Goal: Transaction & Acquisition: Purchase product/service

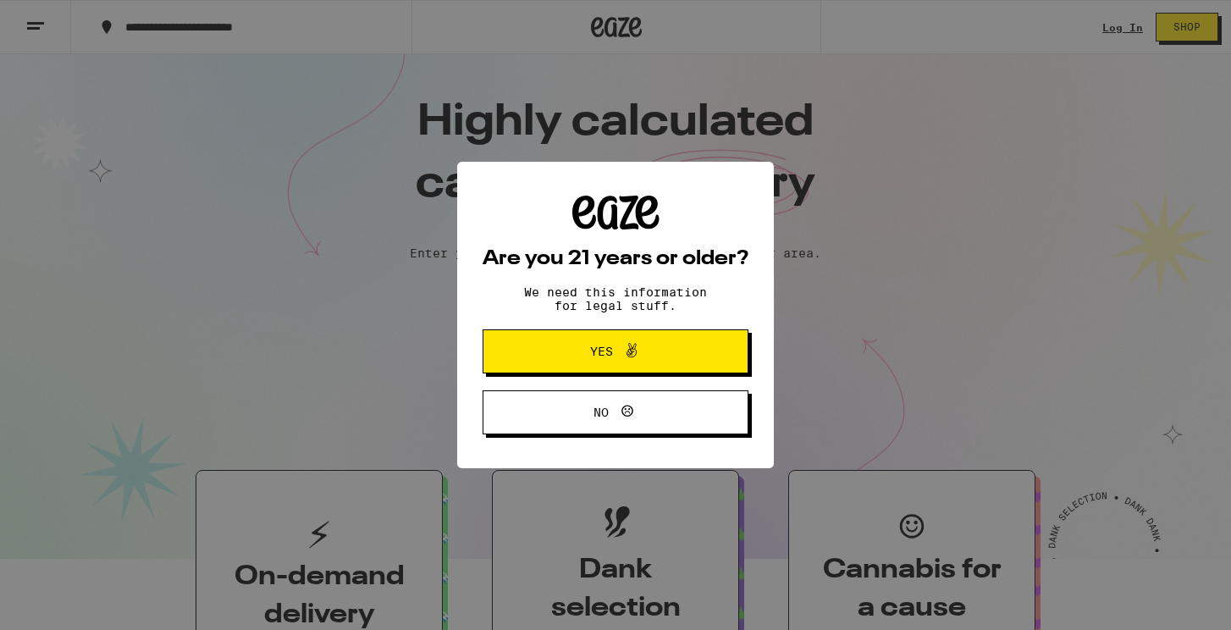
click at [1098, 25] on div "Are you 21 years or older? We need this information for legal stuff. Yes No" at bounding box center [615, 315] width 1231 height 630
click at [1109, 25] on div "Are you 21 years or older? We need this information for legal stuff. Yes No" at bounding box center [615, 315] width 1231 height 630
click at [678, 344] on span "Yes" at bounding box center [615, 351] width 129 height 22
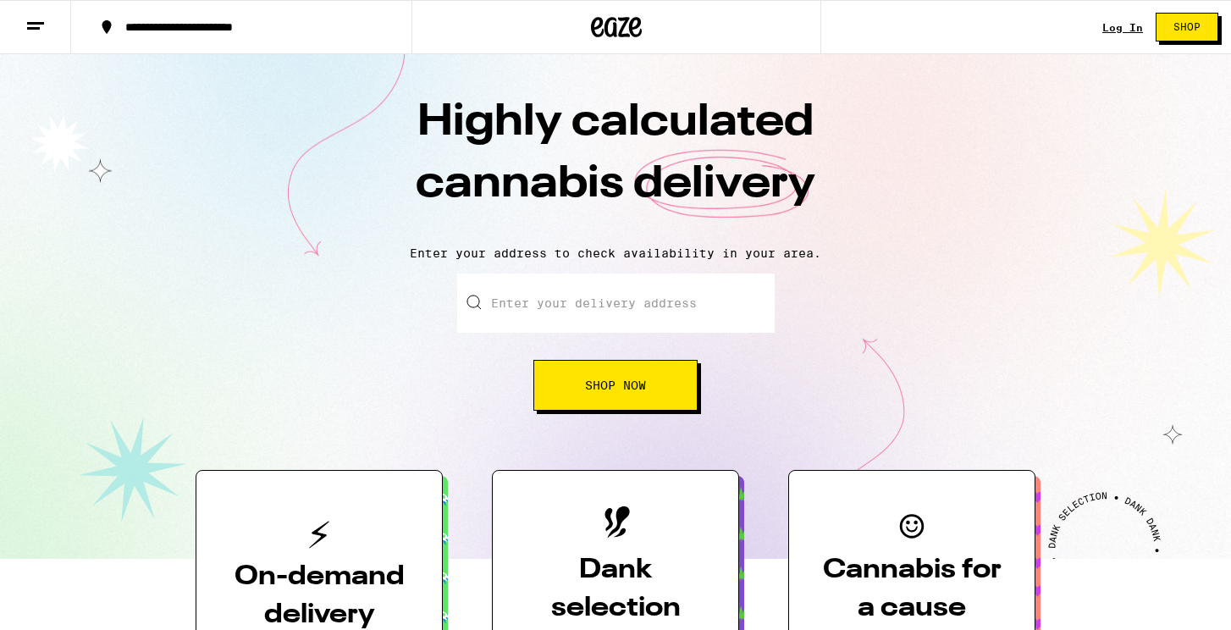
click at [1121, 30] on link "Log In" at bounding box center [1123, 27] width 41 height 11
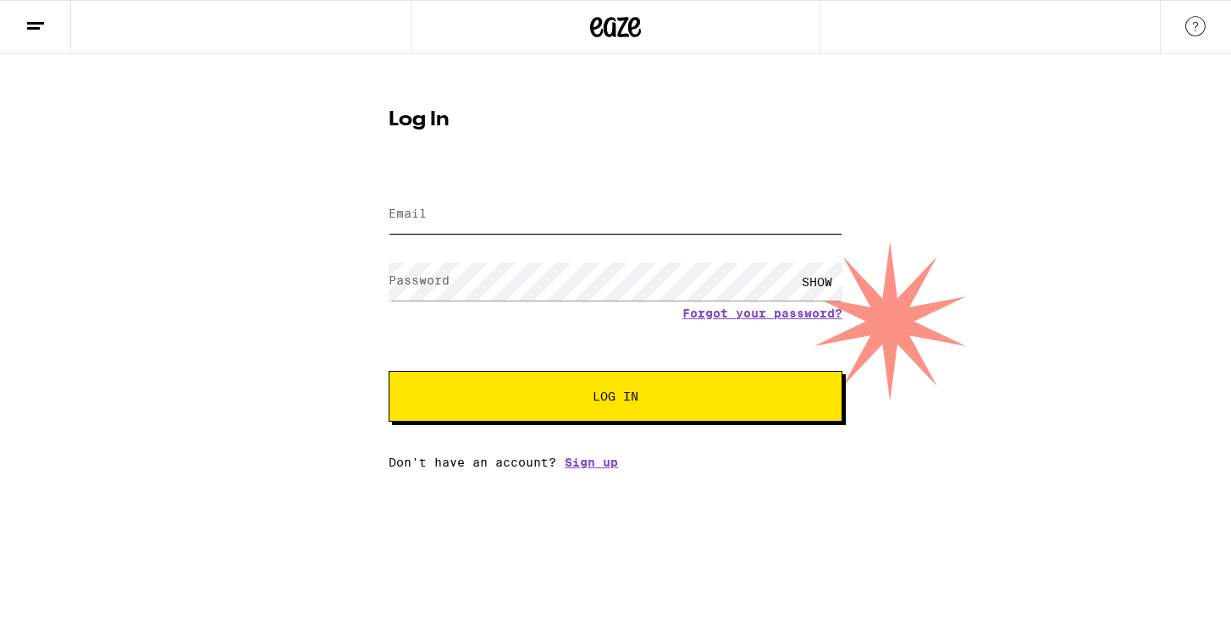
click at [643, 219] on input "Email" at bounding box center [616, 215] width 454 height 38
type input "[EMAIL_ADDRESS][DOMAIN_NAME]"
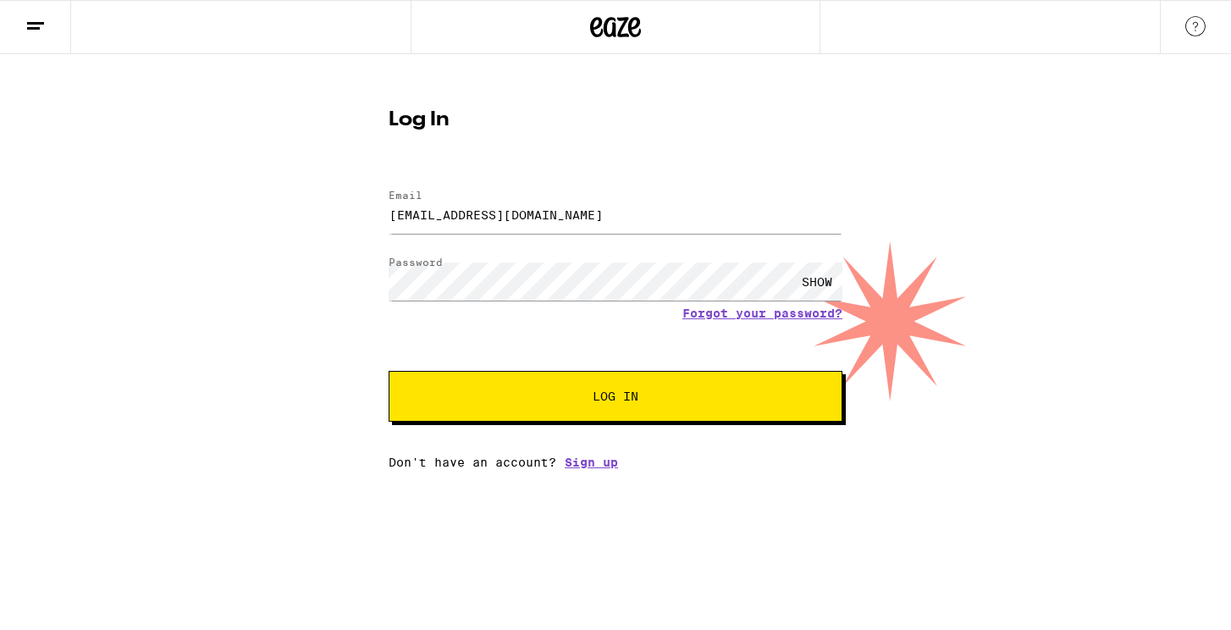
click at [624, 402] on span "Log In" at bounding box center [616, 396] width 46 height 12
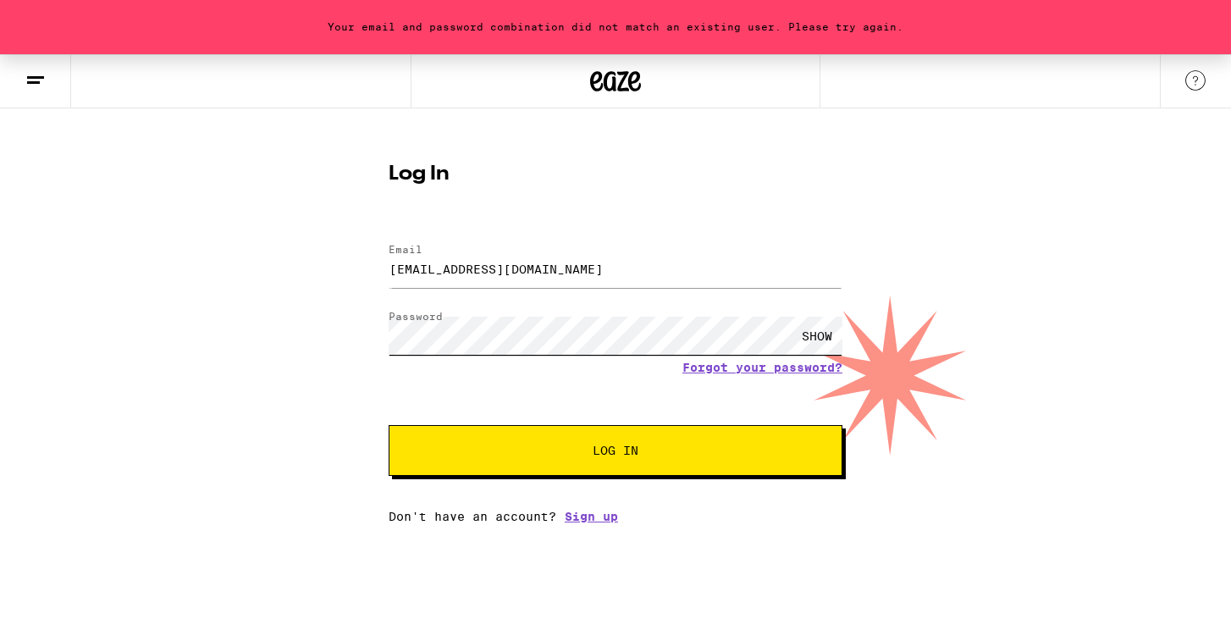
click at [307, 324] on div "Your email and password combination did not match an existing user. Please try …" at bounding box center [615, 288] width 1231 height 469
click at [532, 438] on button "Log In" at bounding box center [616, 450] width 454 height 51
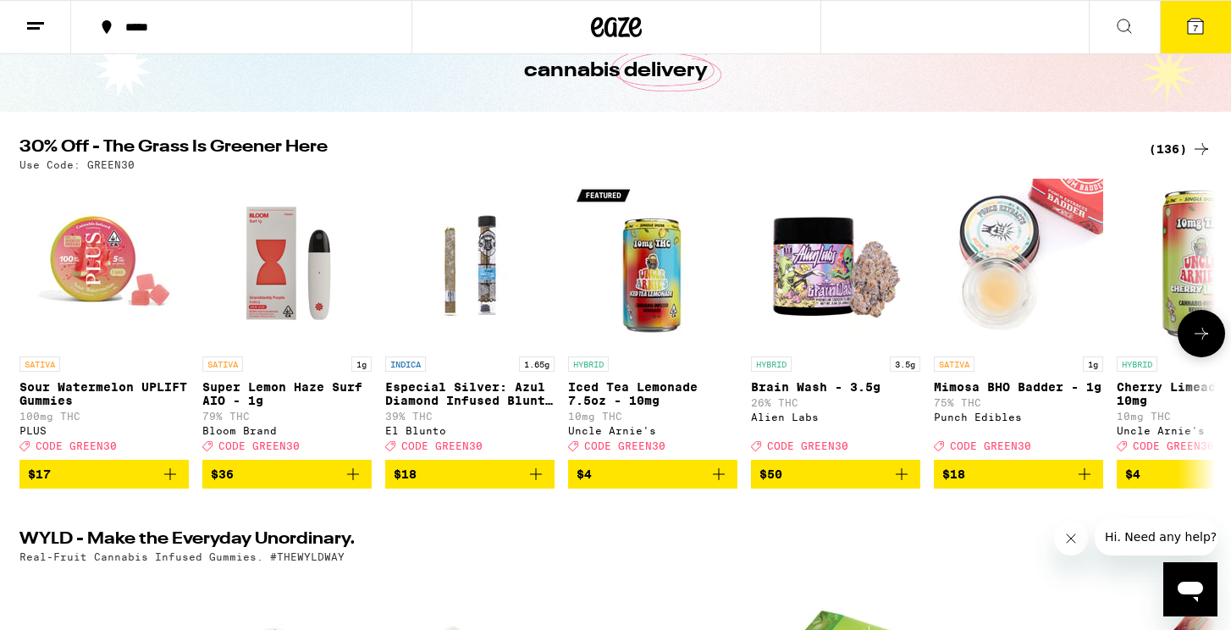
scroll to position [106, 0]
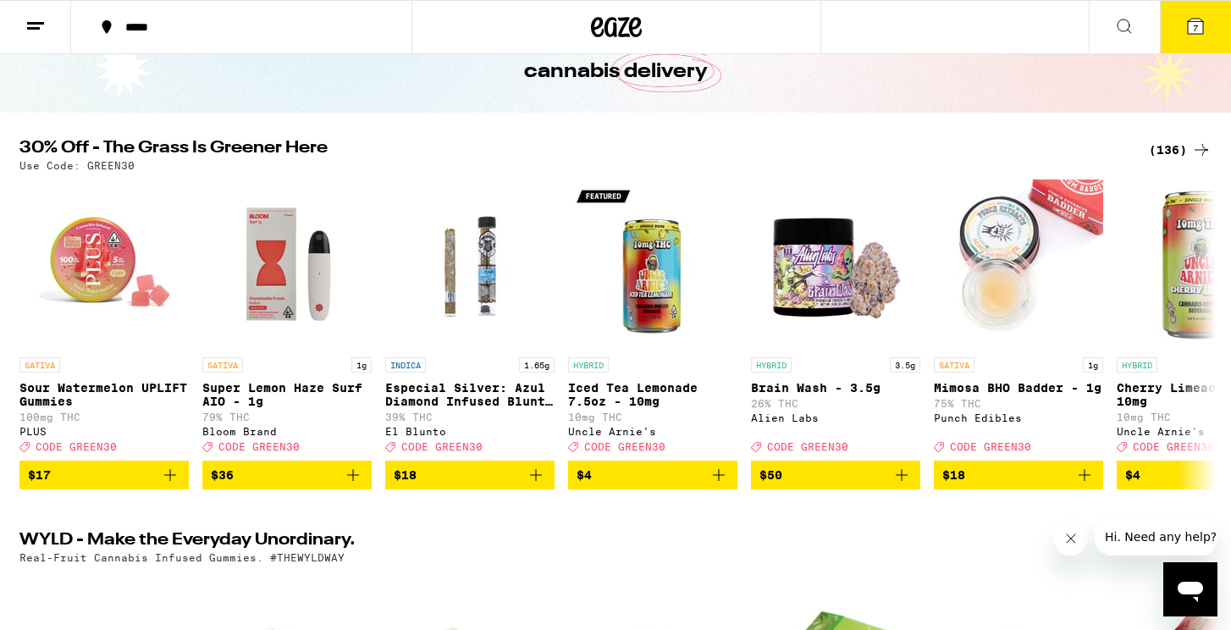
click at [1167, 147] on div "(136)" at bounding box center [1180, 150] width 63 height 20
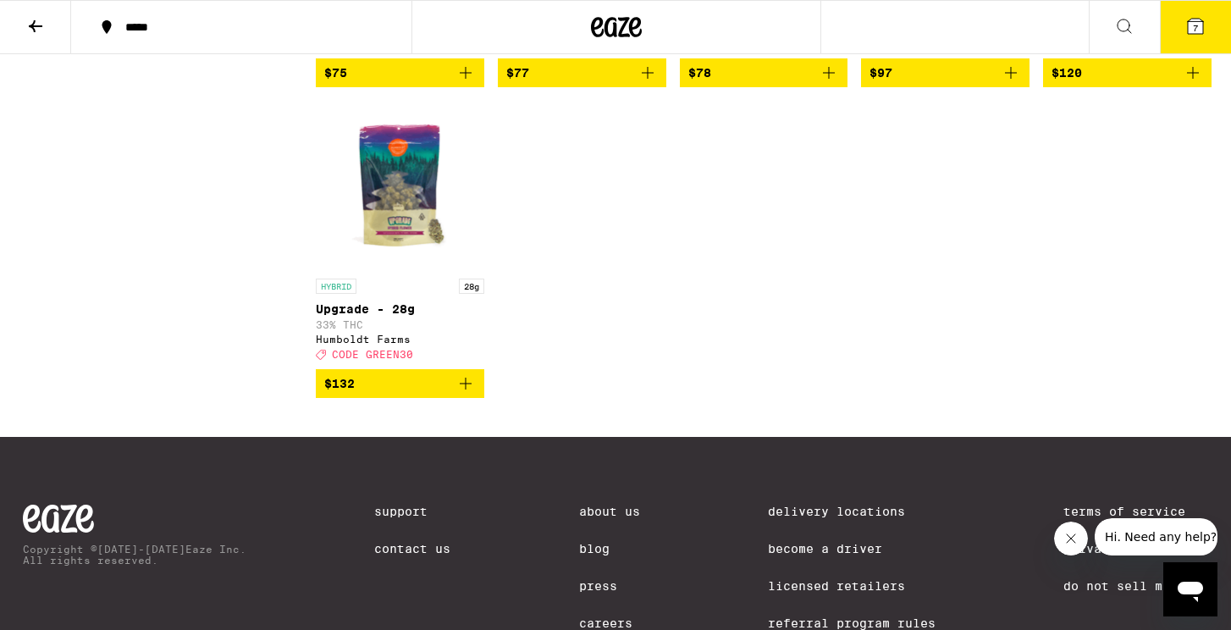
scroll to position [9191, 0]
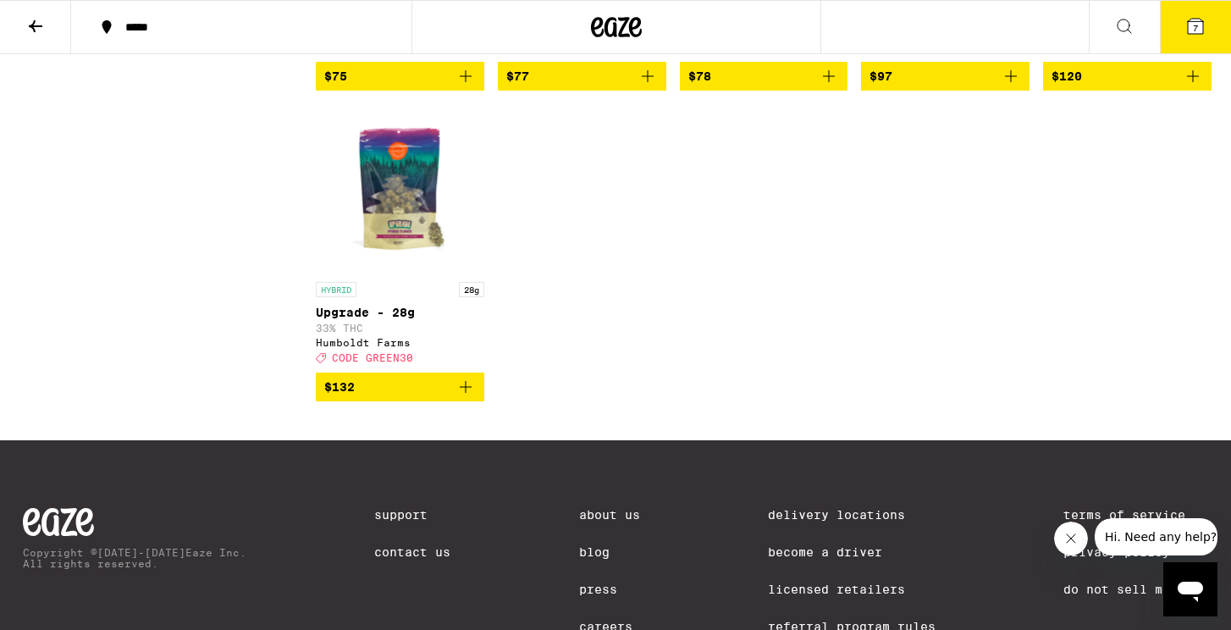
click at [648, 82] on icon "Add to bag" at bounding box center [648, 76] width 12 height 12
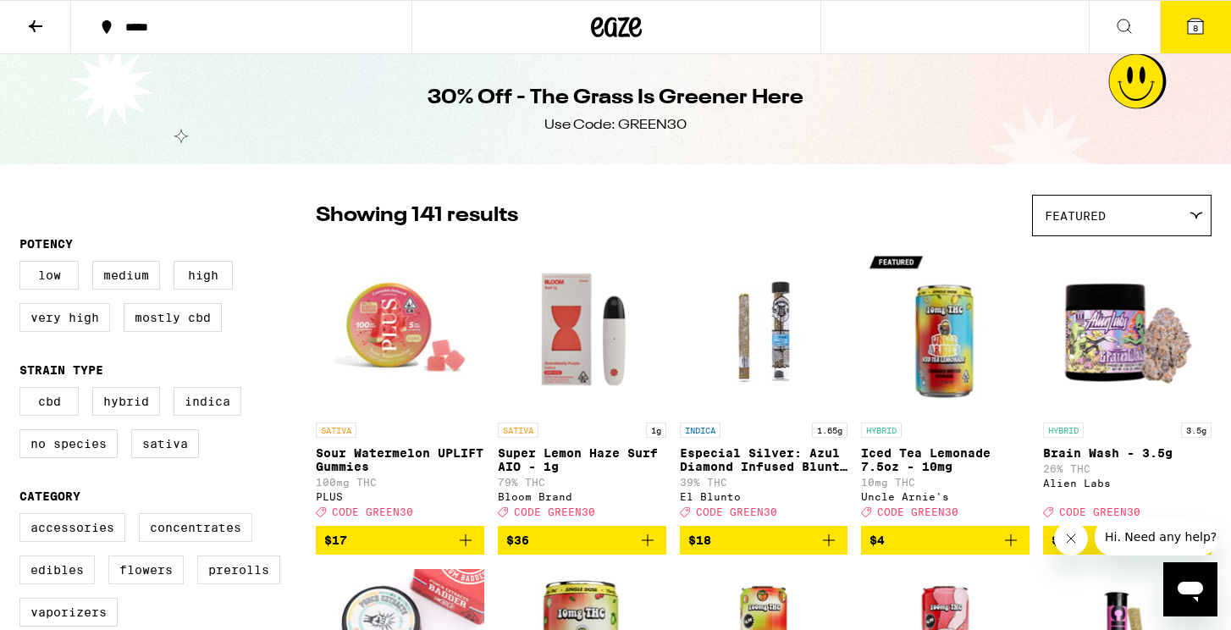
scroll to position [0, 0]
click at [34, 21] on icon at bounding box center [36, 26] width 14 height 12
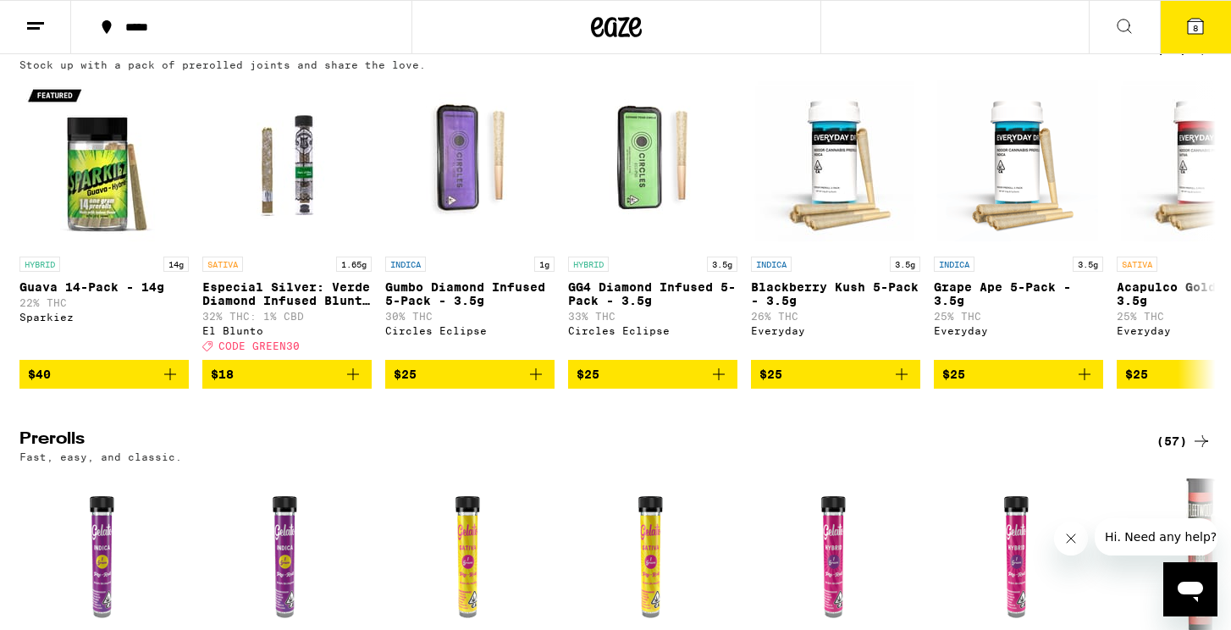
scroll to position [4472, 0]
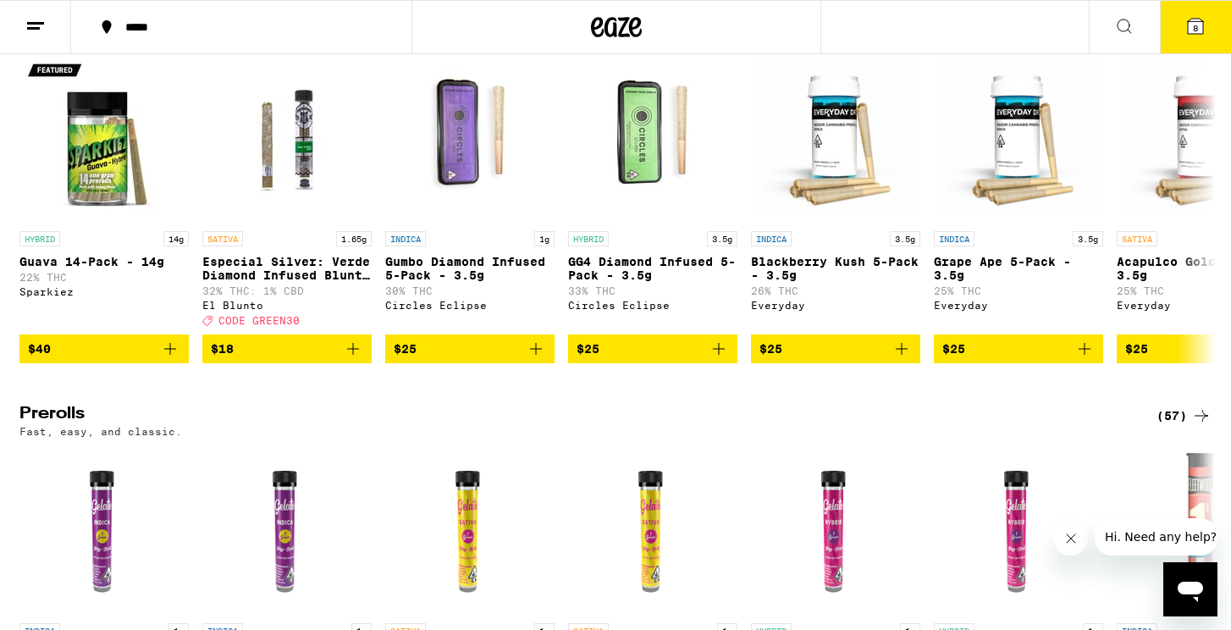
click at [1171, 34] on div "(84)" at bounding box center [1184, 24] width 55 height 20
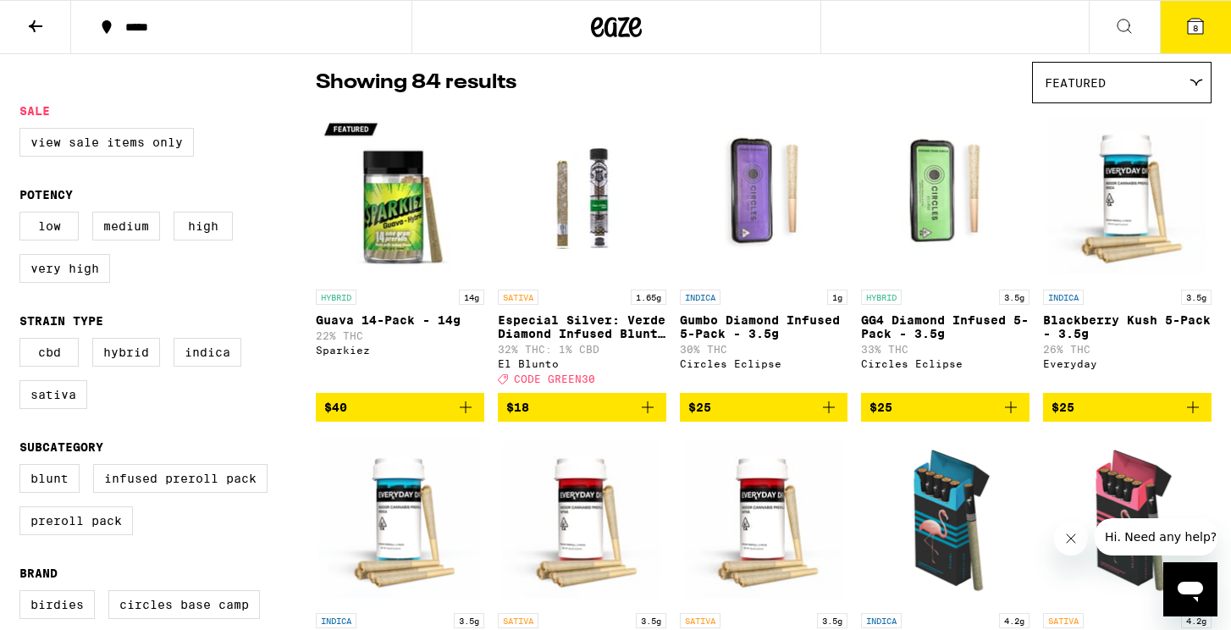
scroll to position [133, 0]
click at [467, 418] on icon "Add to bag" at bounding box center [466, 407] width 20 height 20
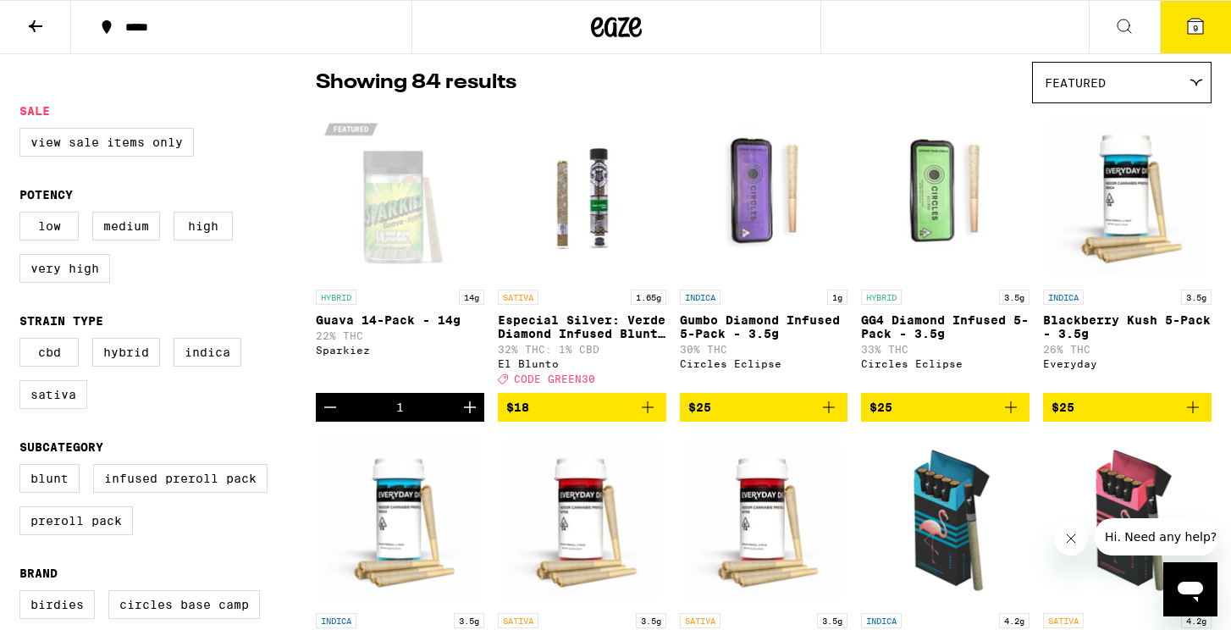
click at [468, 417] on icon "Increment" at bounding box center [470, 407] width 20 height 20
click at [1193, 19] on icon at bounding box center [1195, 26] width 15 height 15
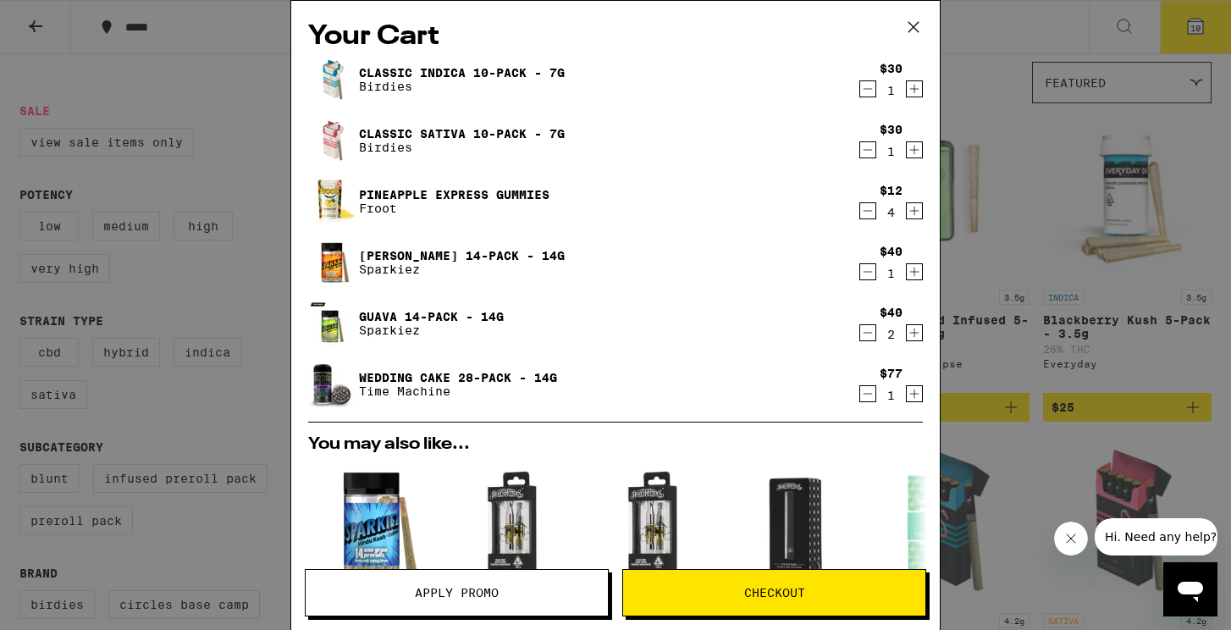
click at [871, 89] on icon "Decrement" at bounding box center [868, 89] width 9 height 0
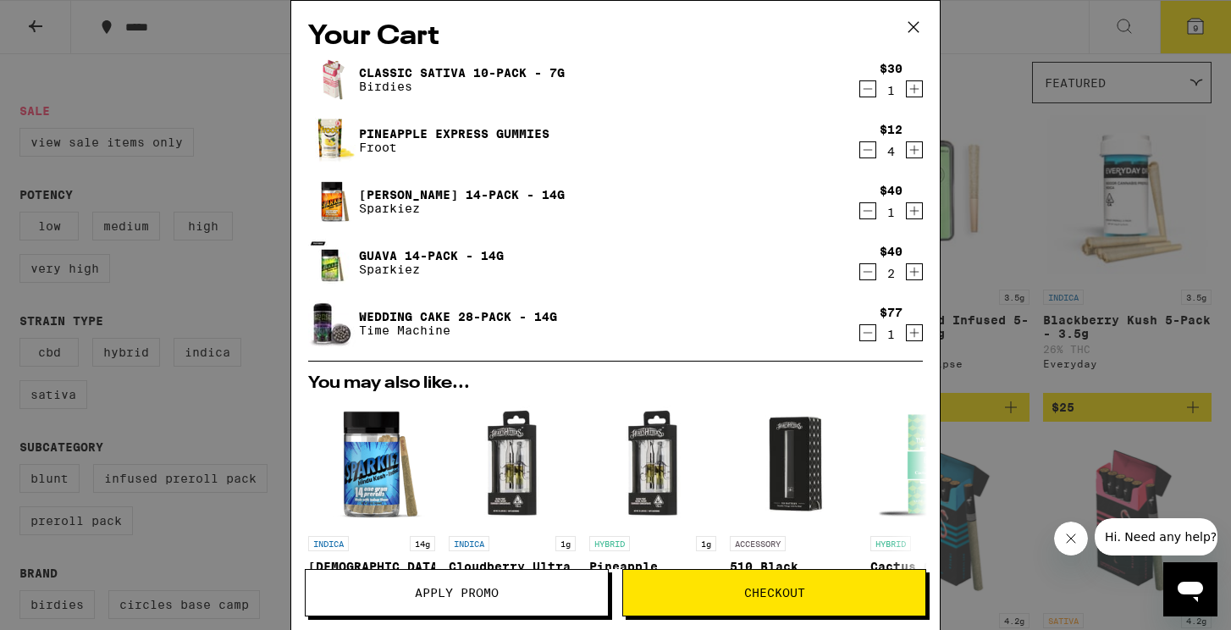
click at [866, 150] on icon "Decrement" at bounding box center [867, 150] width 15 height 20
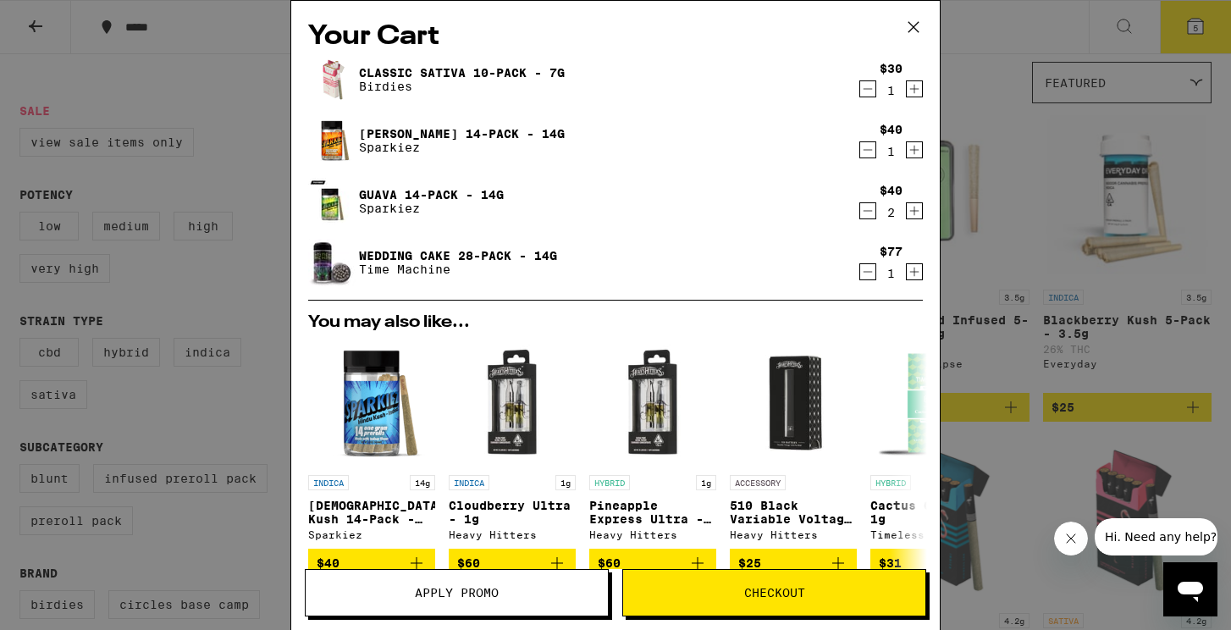
click at [866, 150] on icon "Decrement" at bounding box center [867, 150] width 15 height 20
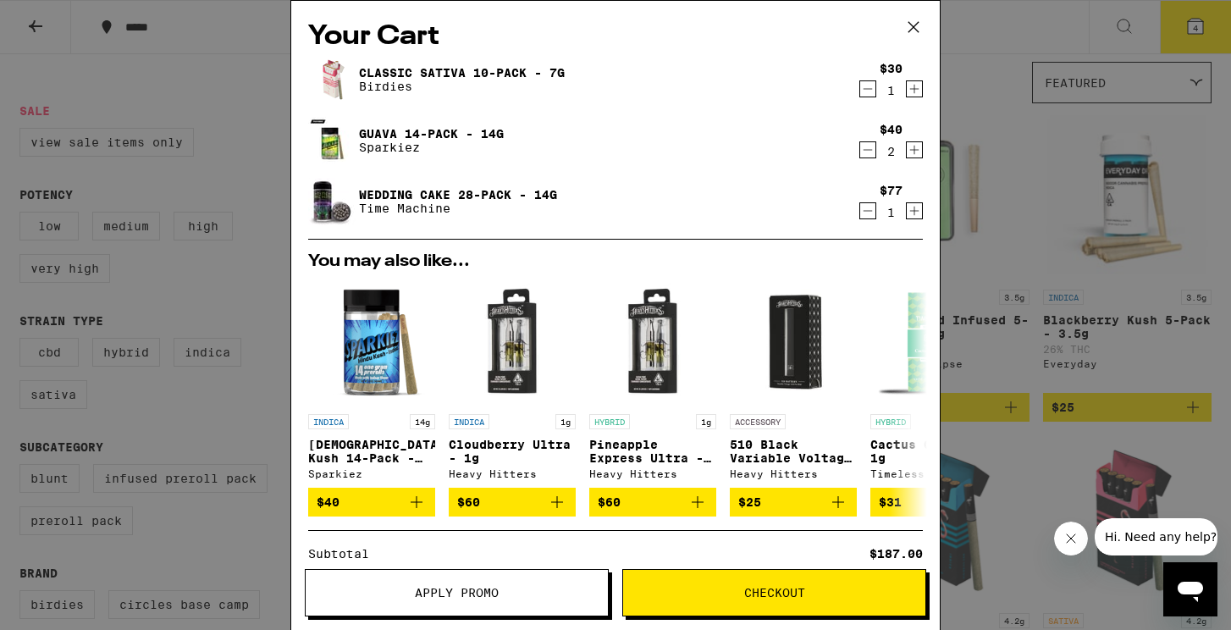
click at [861, 210] on icon "Decrement" at bounding box center [867, 211] width 15 height 20
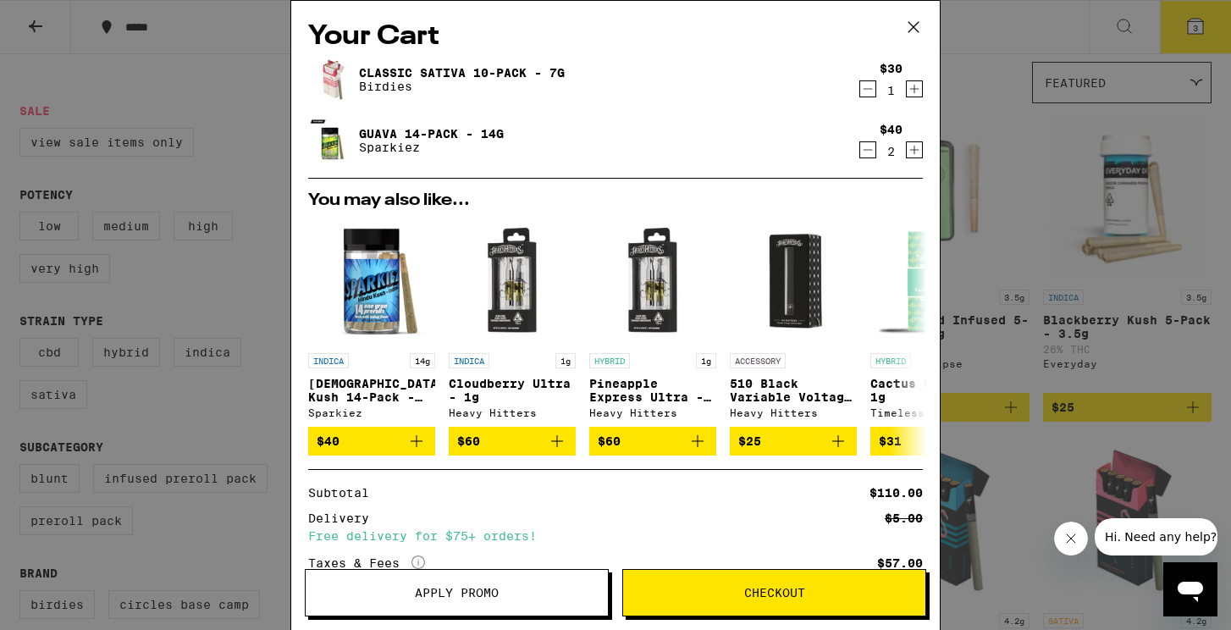
click at [869, 86] on icon "Decrement" at bounding box center [867, 89] width 15 height 20
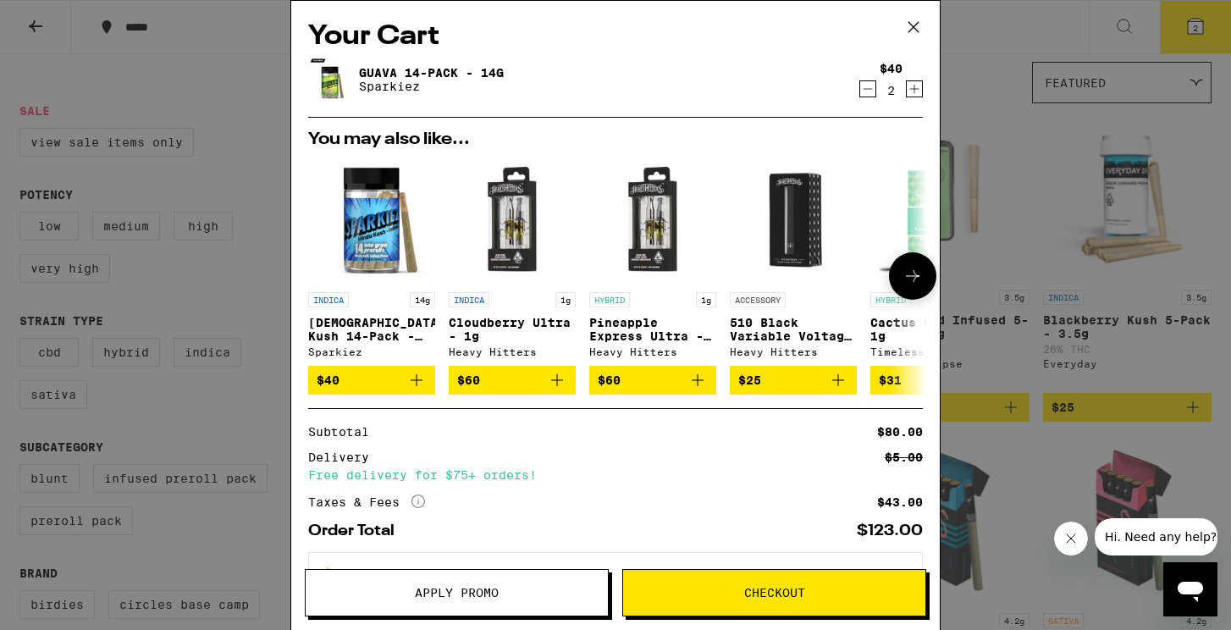
click at [419, 383] on icon "Add to bag" at bounding box center [417, 380] width 20 height 20
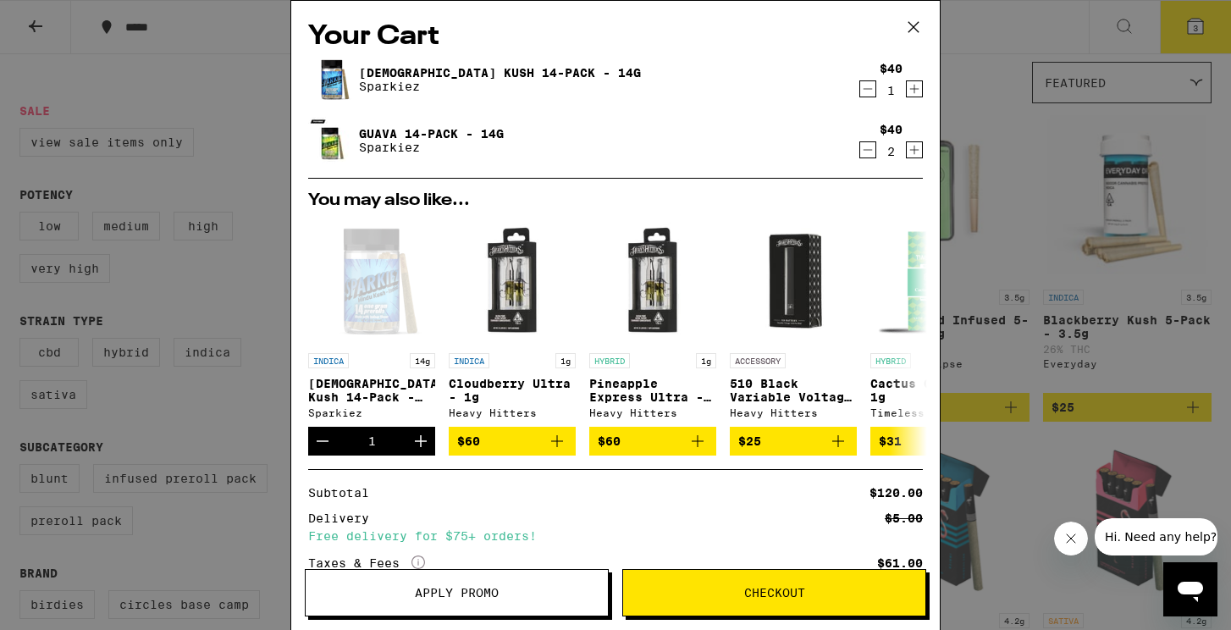
click at [867, 150] on icon "Decrement" at bounding box center [867, 150] width 15 height 20
click at [793, 589] on span "Checkout" at bounding box center [774, 593] width 61 height 12
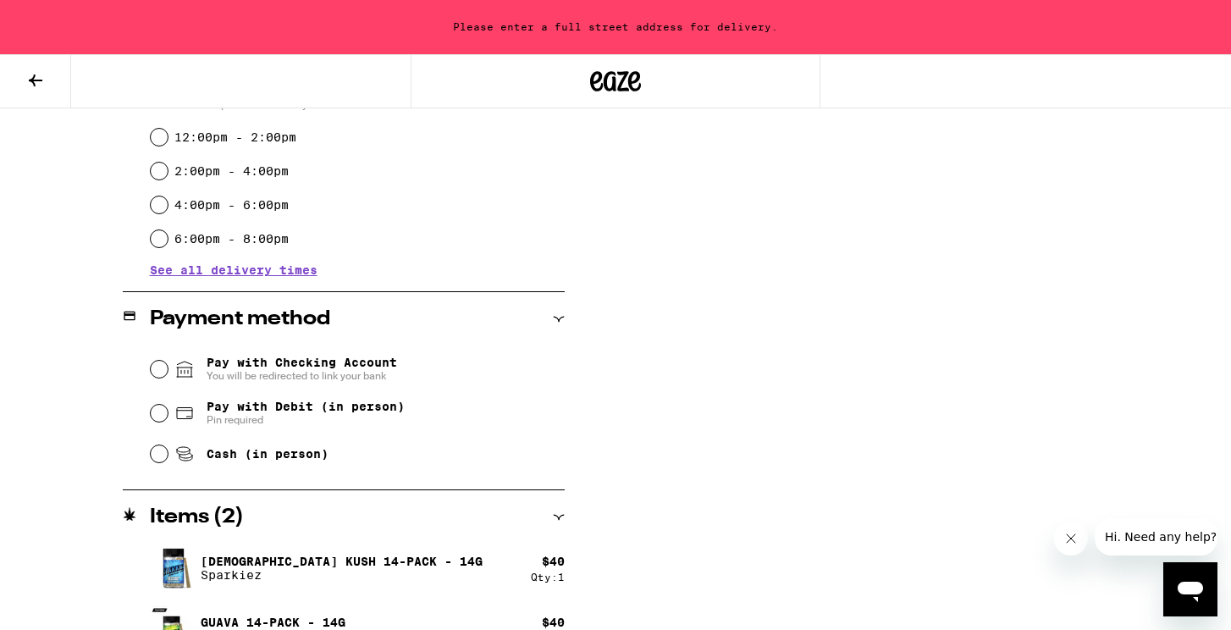
scroll to position [522, 0]
click at [158, 412] on input "Pay with Debit (in person) Pin required" at bounding box center [159, 412] width 17 height 17
radio input "true"
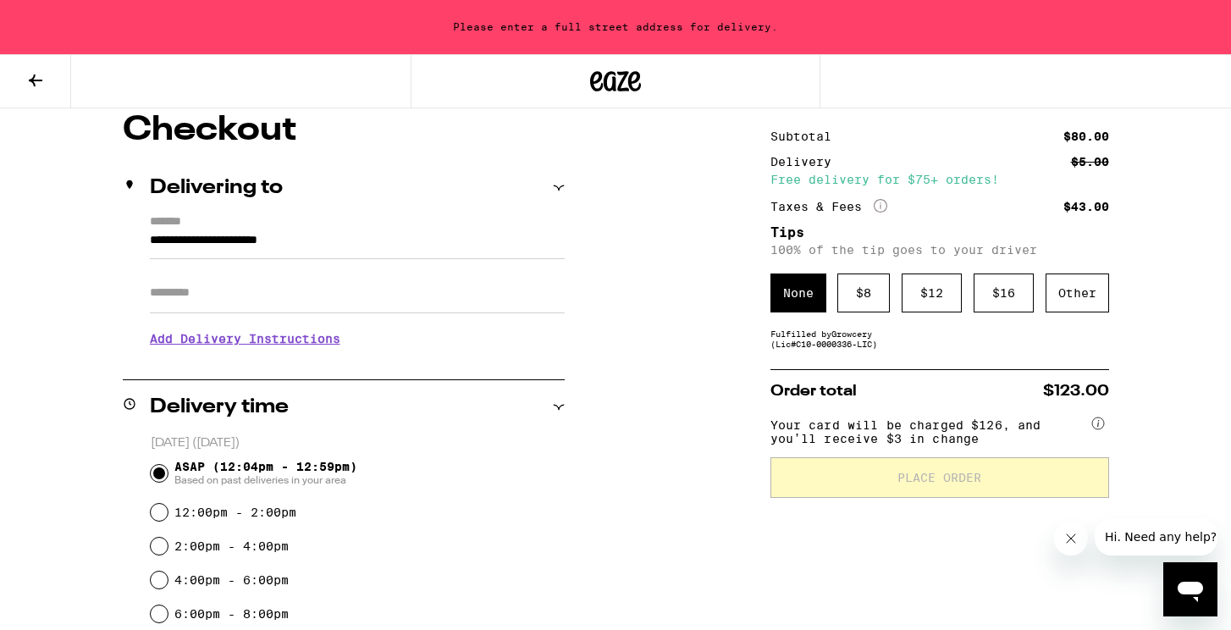
scroll to position [151, 0]
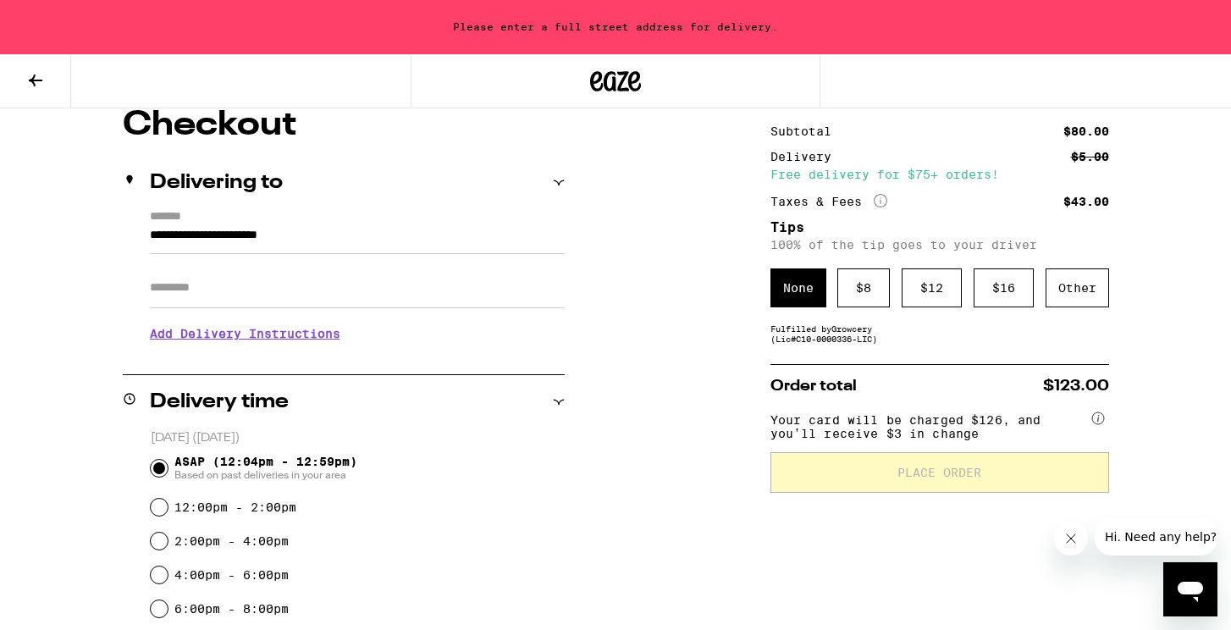
click at [150, 235] on input "**********" at bounding box center [357, 239] width 415 height 29
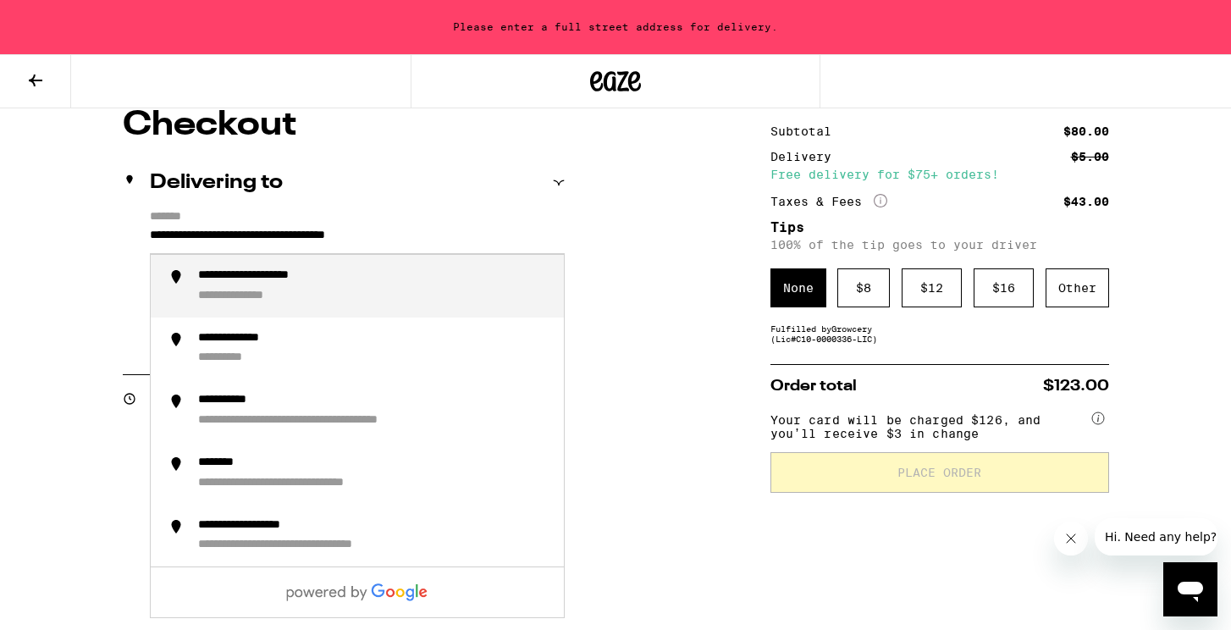
click at [244, 279] on div "**********" at bounding box center [278, 275] width 161 height 15
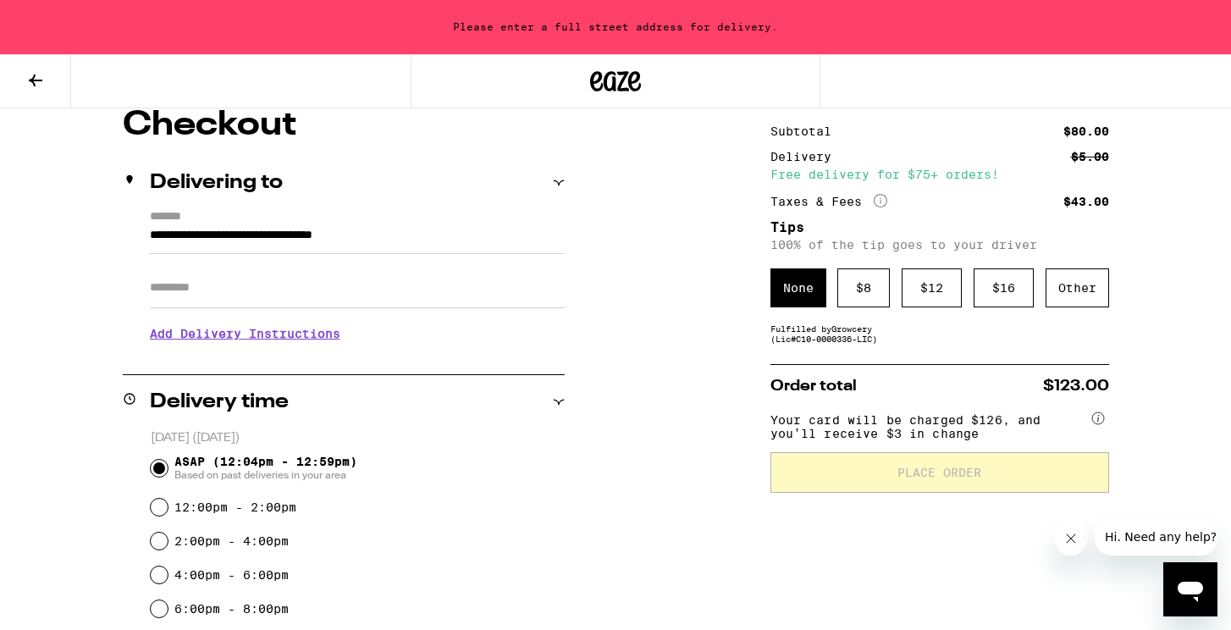
type input "**********"
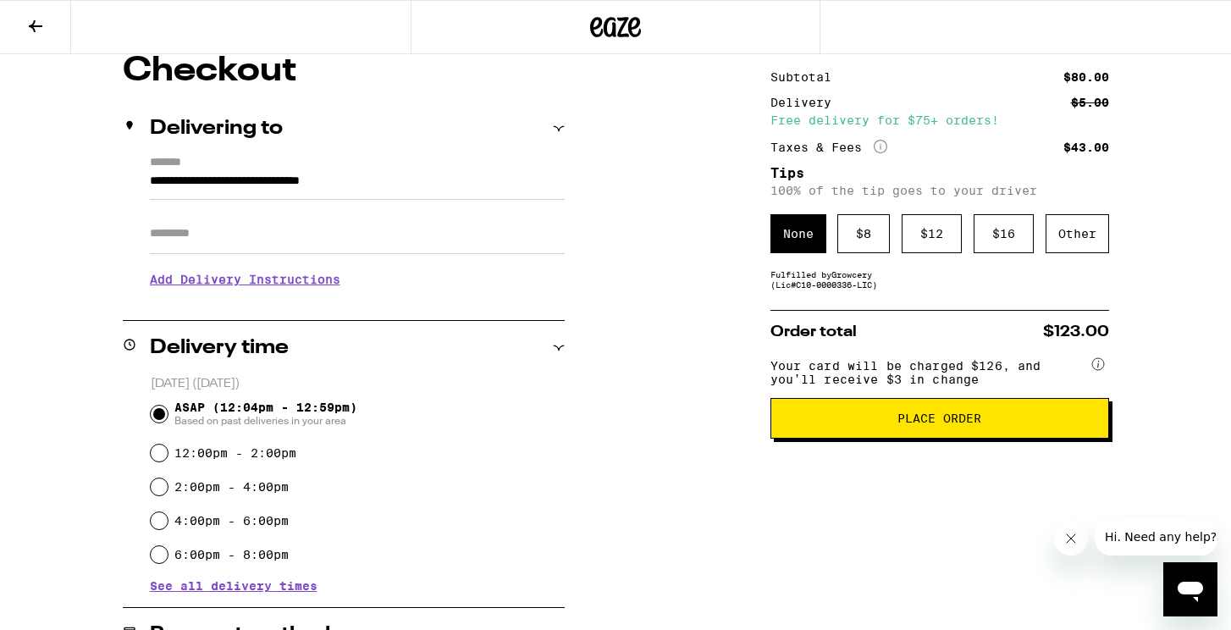
click at [975, 420] on button "Place Order" at bounding box center [940, 418] width 339 height 41
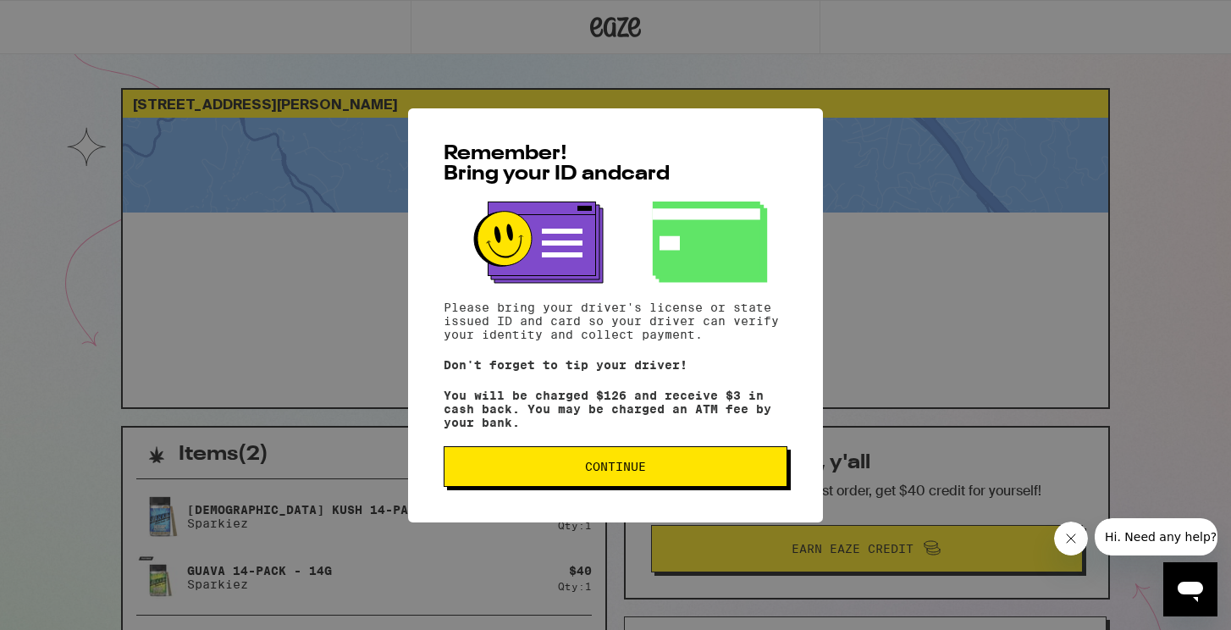
click at [636, 463] on button "Continue" at bounding box center [616, 466] width 344 height 41
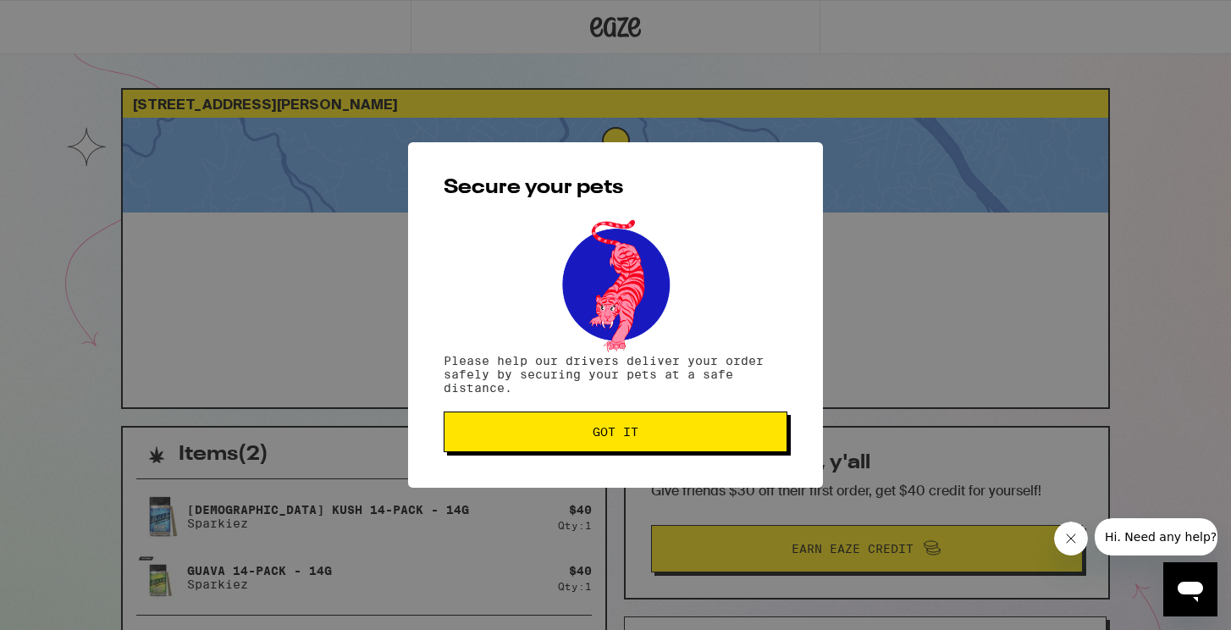
click at [613, 422] on button "Got it" at bounding box center [616, 432] width 344 height 41
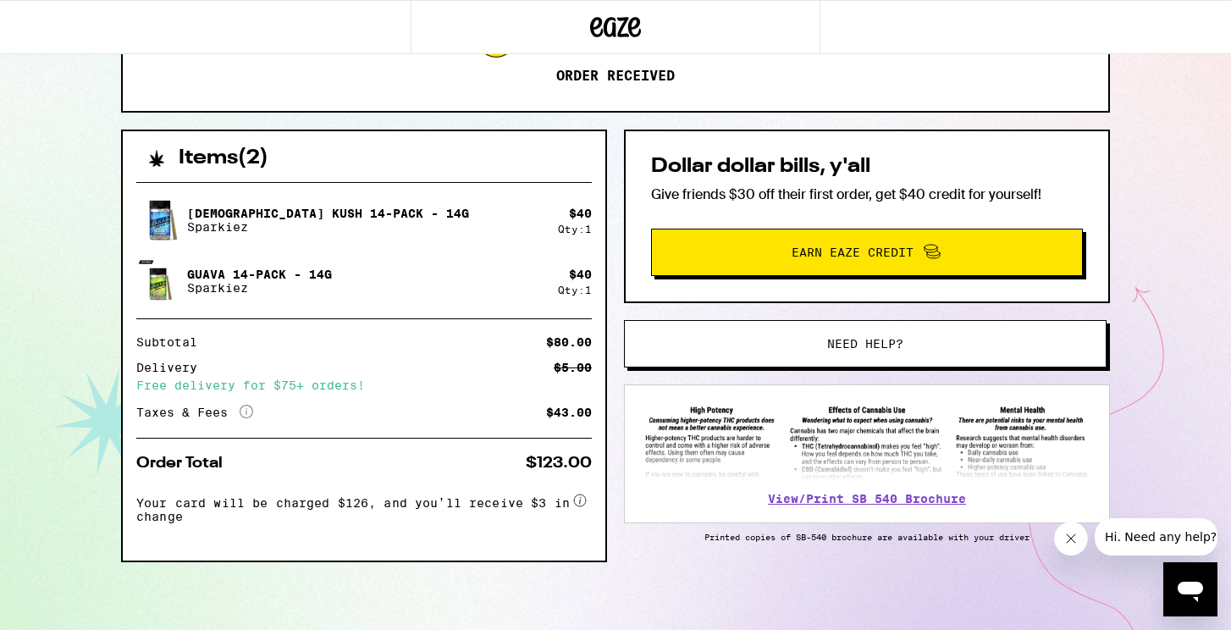
scroll to position [301, 0]
click at [158, 208] on img at bounding box center [159, 219] width 47 height 47
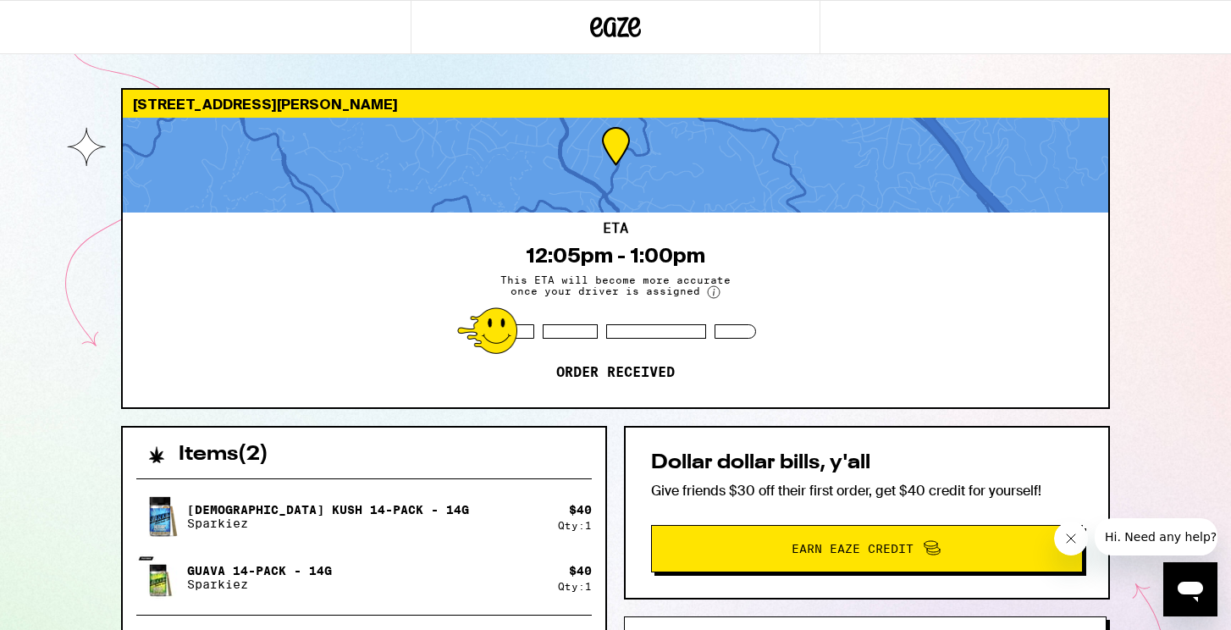
scroll to position [0, 0]
click at [609, 27] on icon at bounding box center [615, 27] width 51 height 30
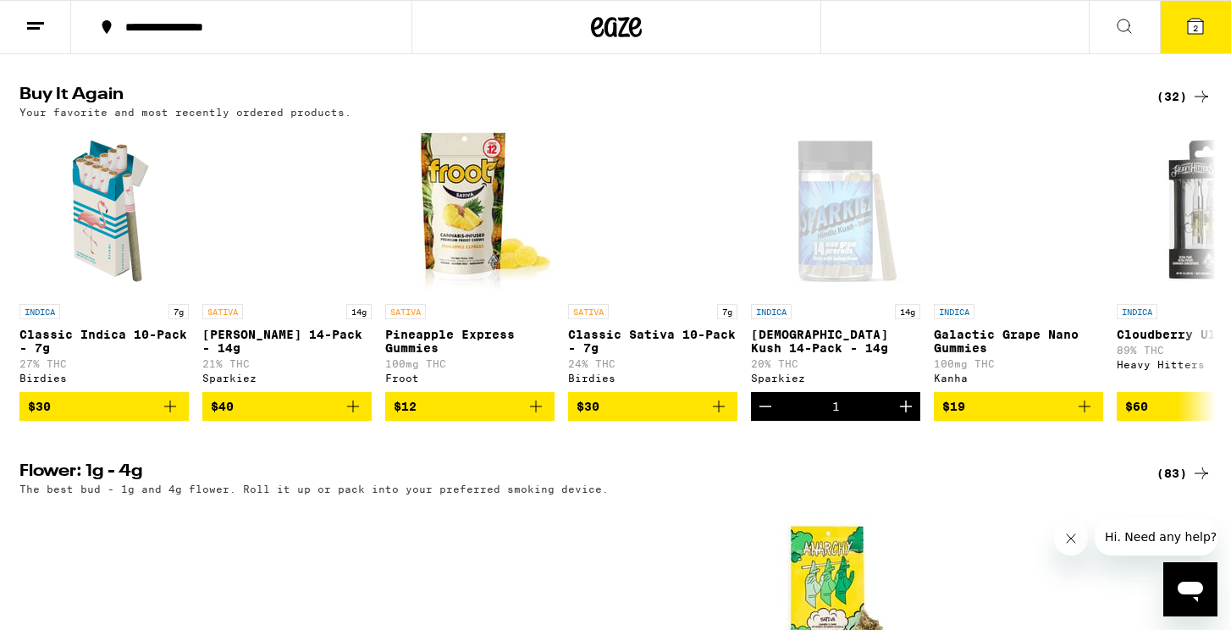
scroll to position [1336, 0]
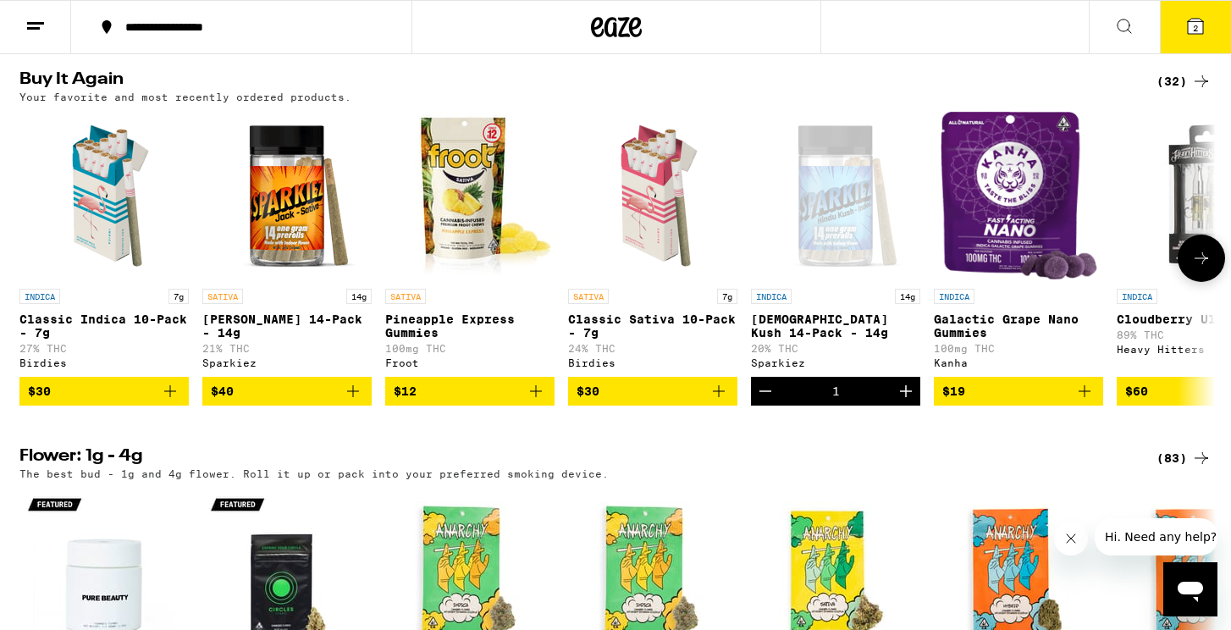
click at [275, 280] on img "Open page for Jack 14-Pack - 14g from Sparkiez" at bounding box center [286, 195] width 169 height 169
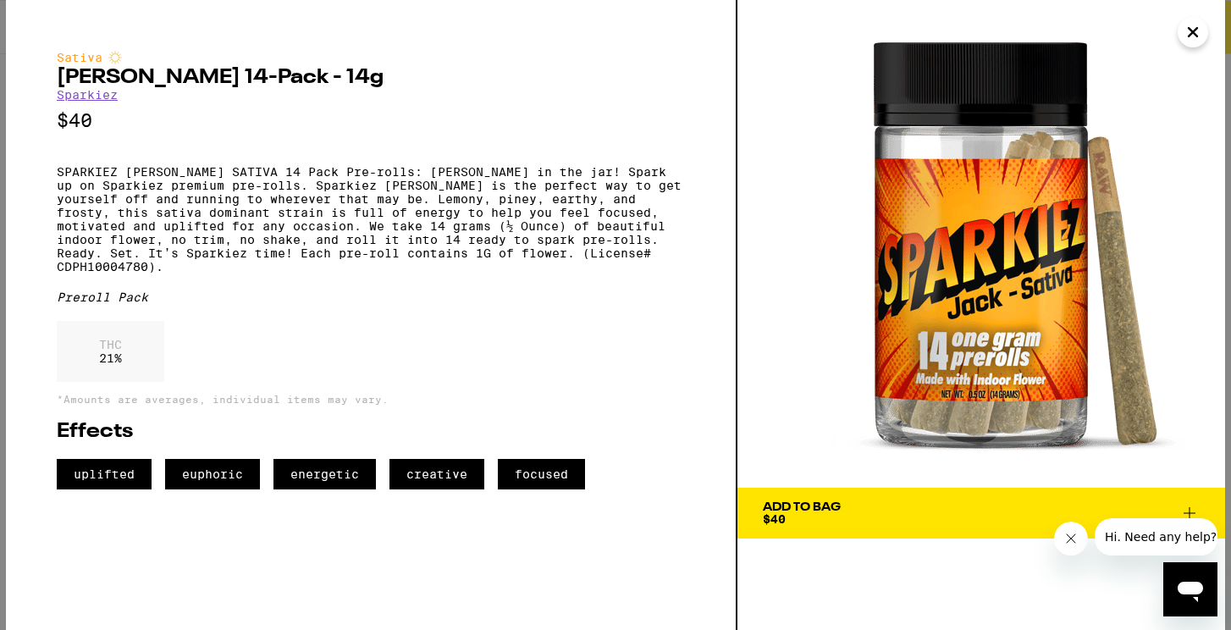
click at [903, 503] on span "Add To Bag $40" at bounding box center [981, 513] width 437 height 24
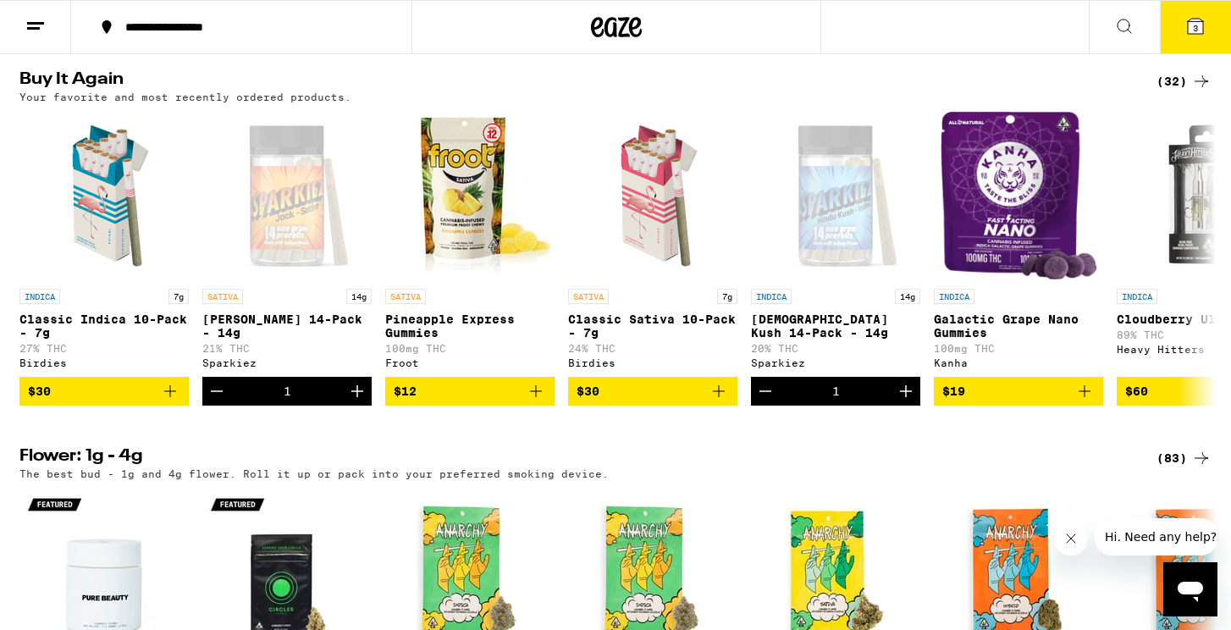
click at [1201, 27] on icon at bounding box center [1195, 26] width 15 height 15
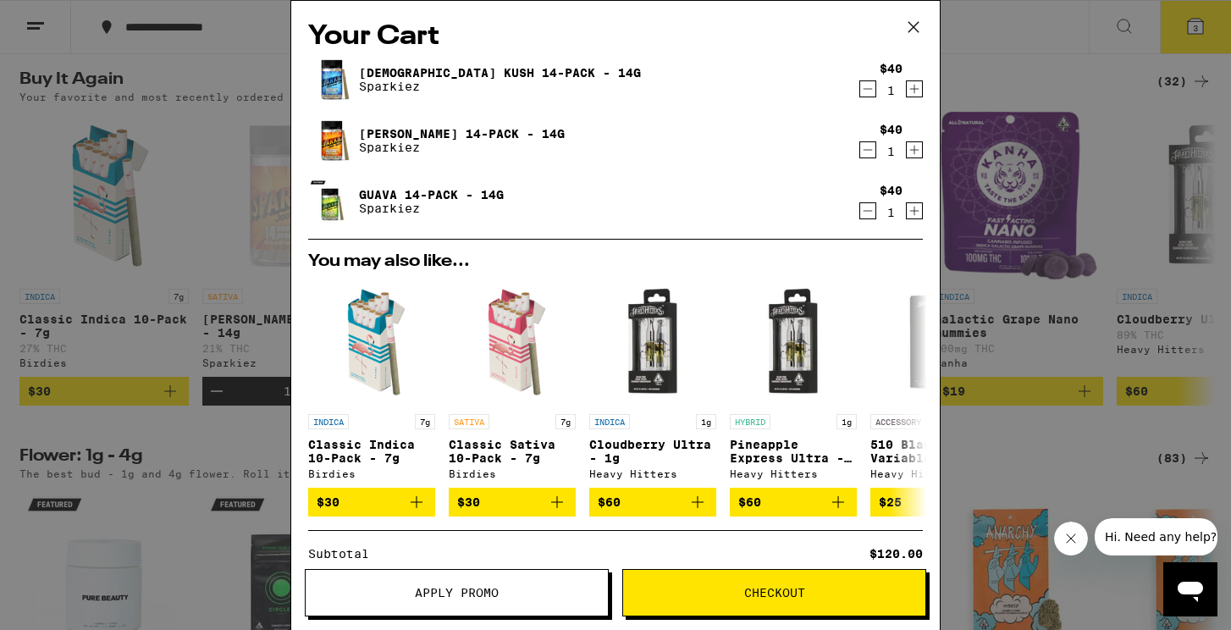
click at [866, 209] on icon "Decrement" at bounding box center [867, 211] width 15 height 20
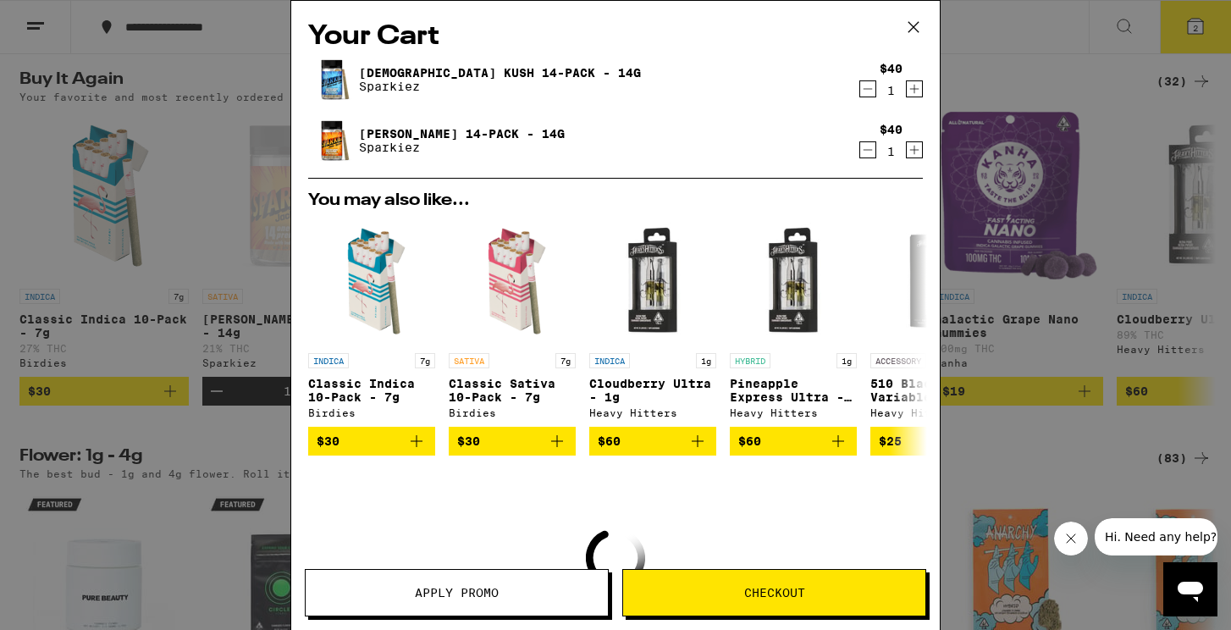
click at [864, 151] on icon "Decrement" at bounding box center [867, 150] width 15 height 20
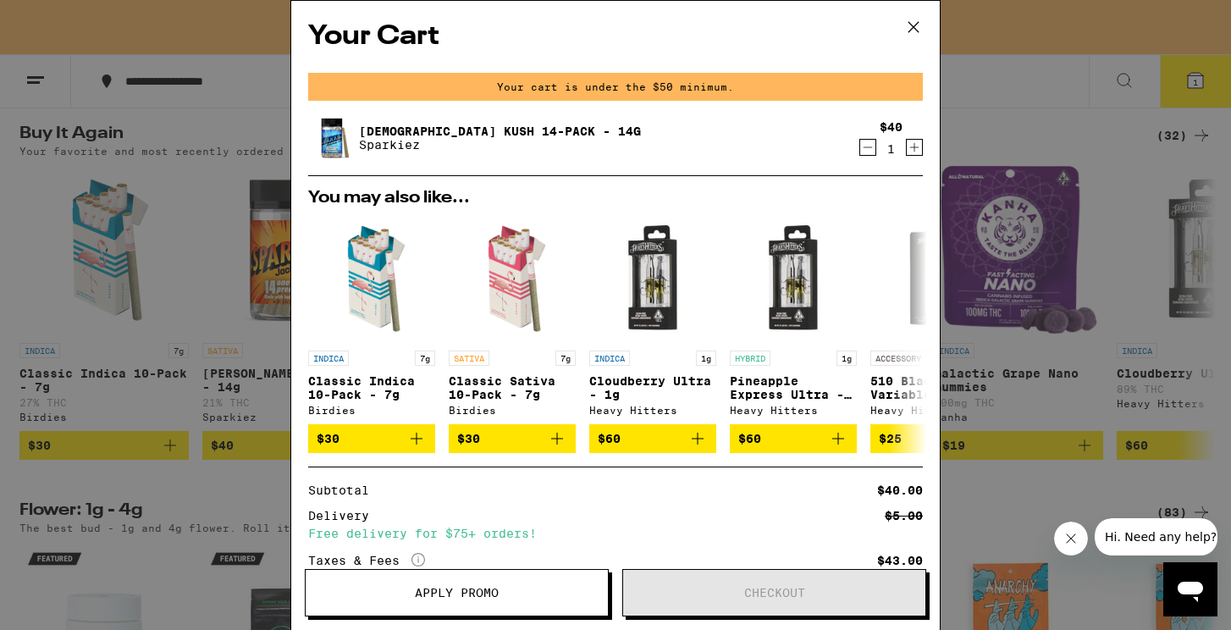
click at [866, 147] on icon "Decrement" at bounding box center [867, 147] width 15 height 20
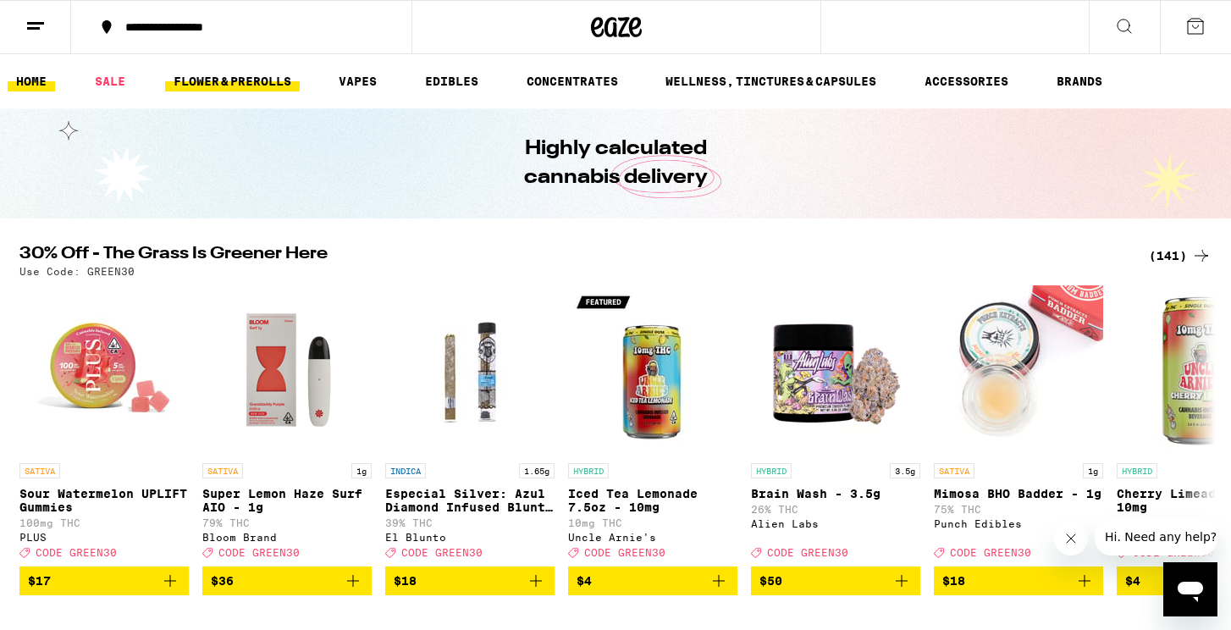
click at [253, 74] on link "FLOWER & PREROLLS" at bounding box center [232, 81] width 135 height 20
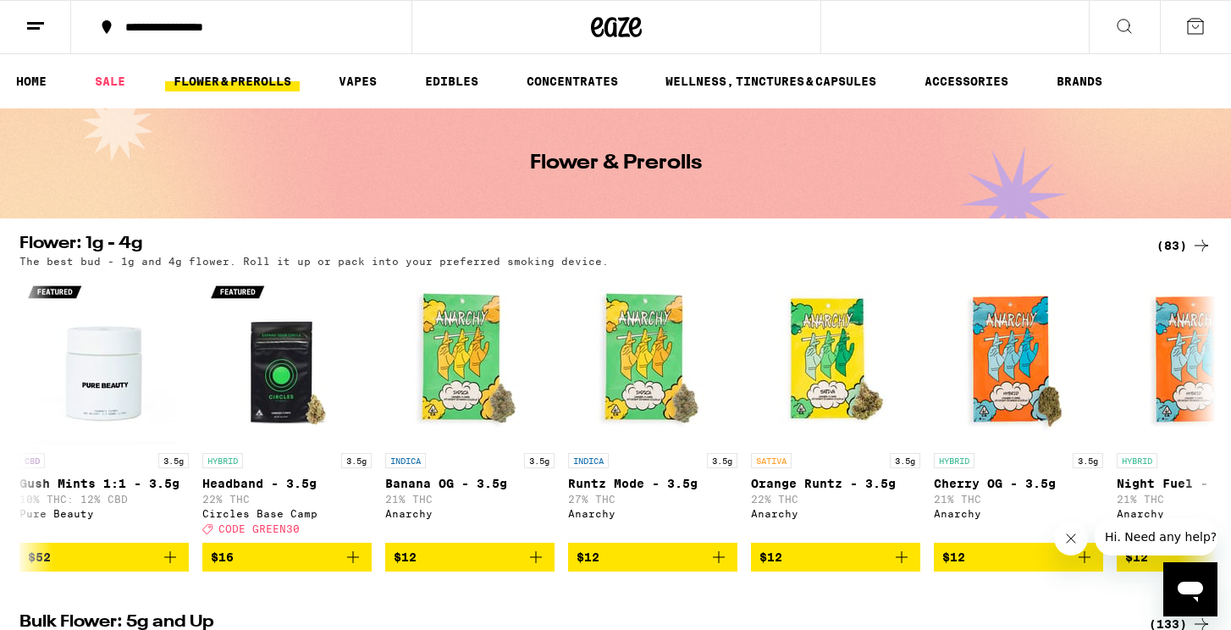
click at [251, 80] on link "FLOWER & PREROLLS" at bounding box center [232, 81] width 135 height 20
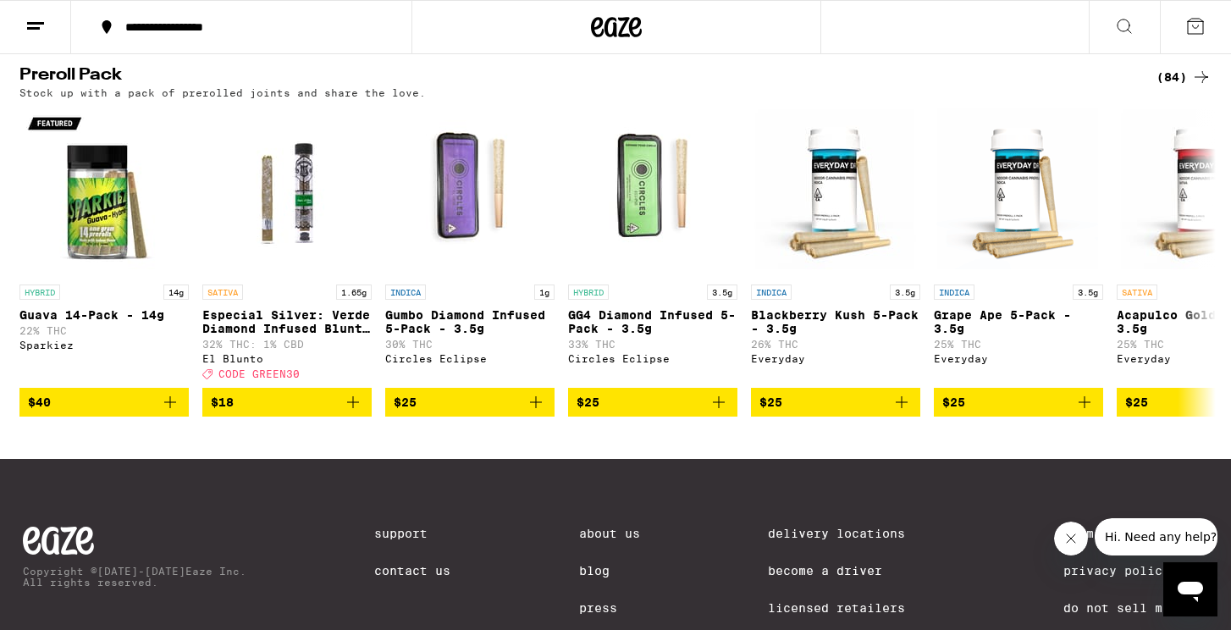
scroll to position [1325, 0]
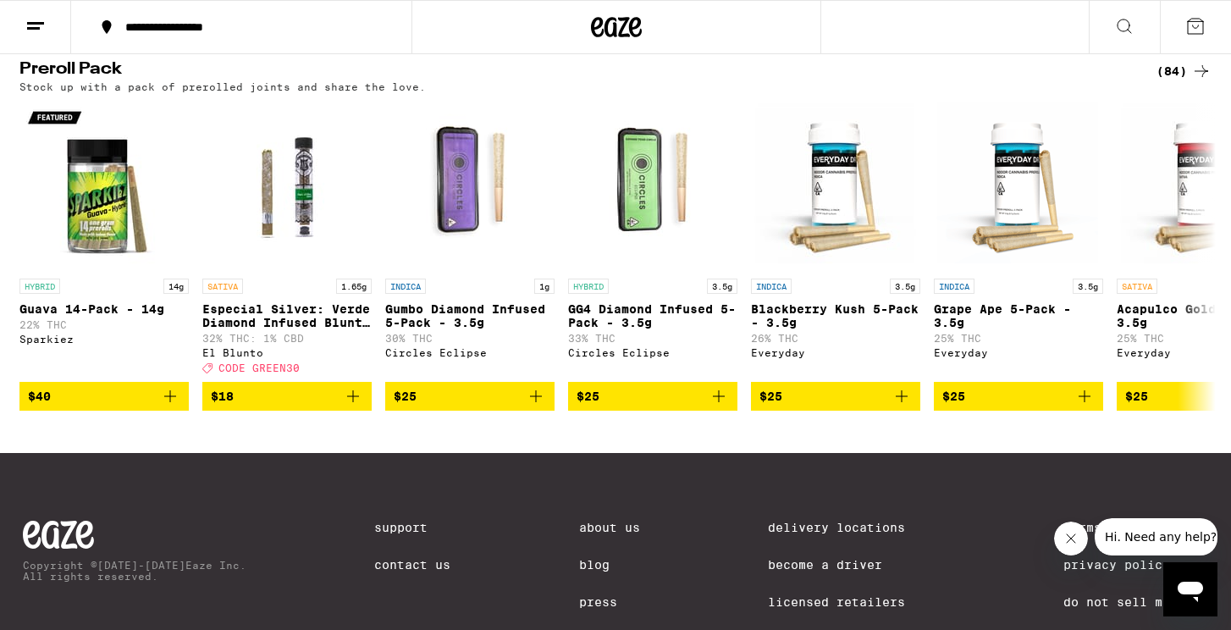
click at [1175, 81] on div "(84)" at bounding box center [1184, 71] width 55 height 20
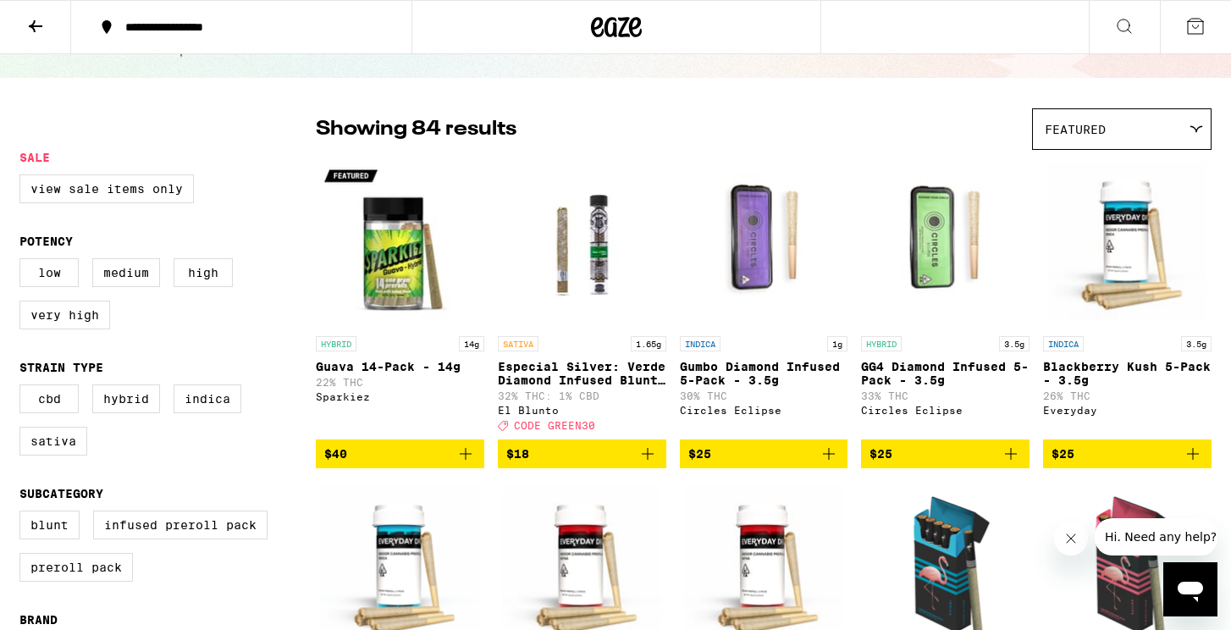
scroll to position [78, 0]
